Goal: Navigation & Orientation: Find specific page/section

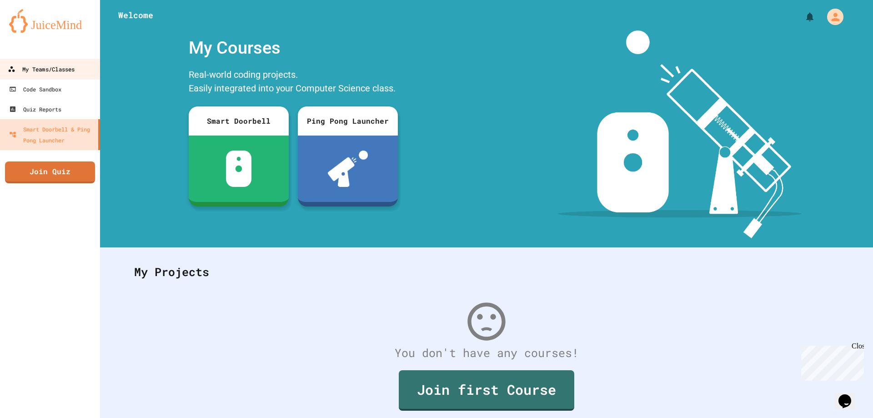
click at [85, 77] on link "My Teams/Classes" at bounding box center [50, 69] width 103 height 20
